Goal: Navigation & Orientation: Find specific page/section

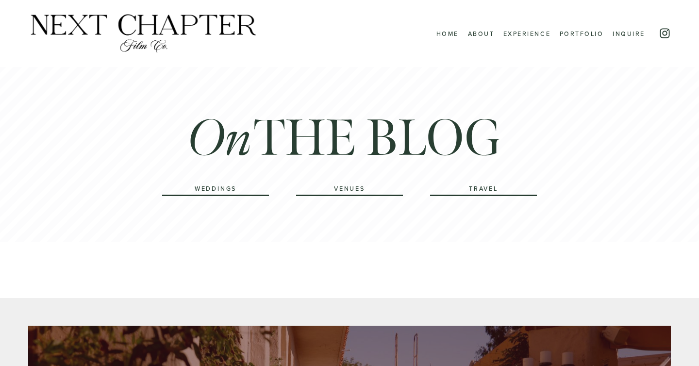
click at [593, 36] on link "Portfolio" at bounding box center [582, 33] width 44 height 12
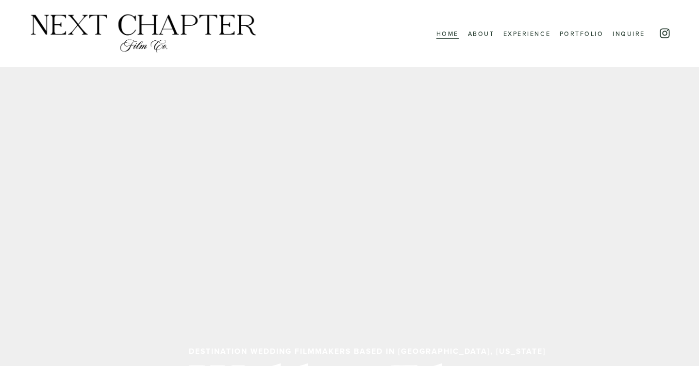
click at [636, 36] on link "Inquire" at bounding box center [629, 33] width 33 height 12
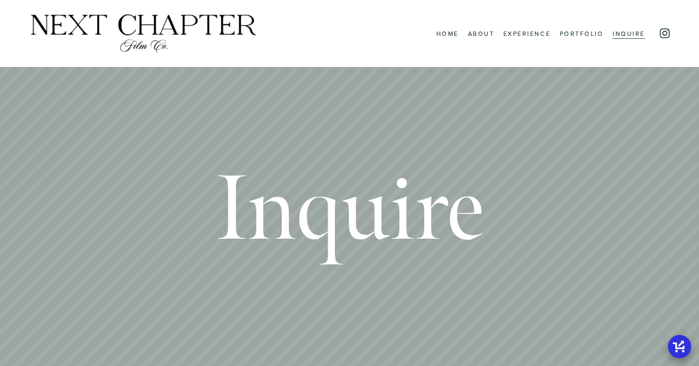
click at [480, 36] on link "About" at bounding box center [481, 33] width 27 height 12
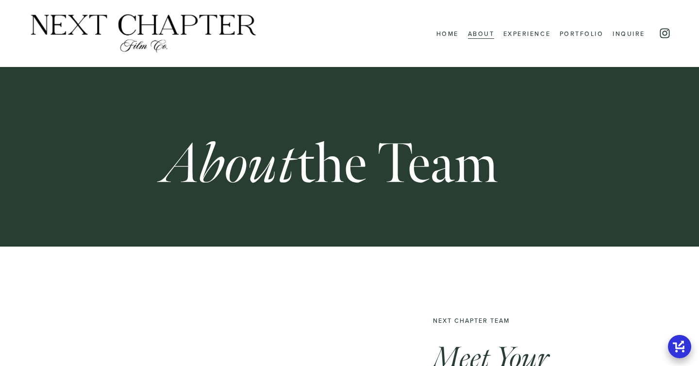
click at [447, 28] on link "Home" at bounding box center [447, 33] width 22 height 12
